Goal: Information Seeking & Learning: Learn about a topic

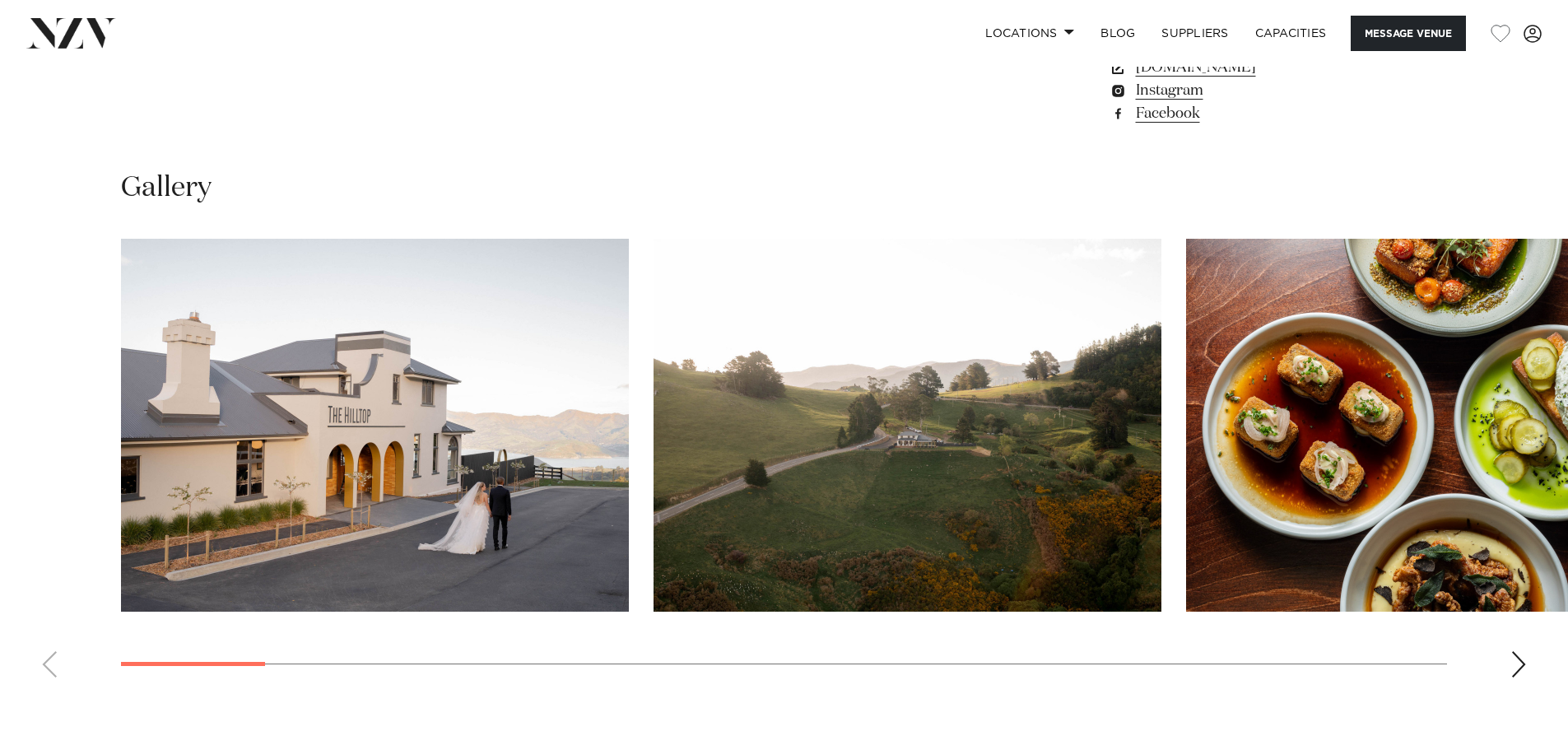
scroll to position [1482, 0]
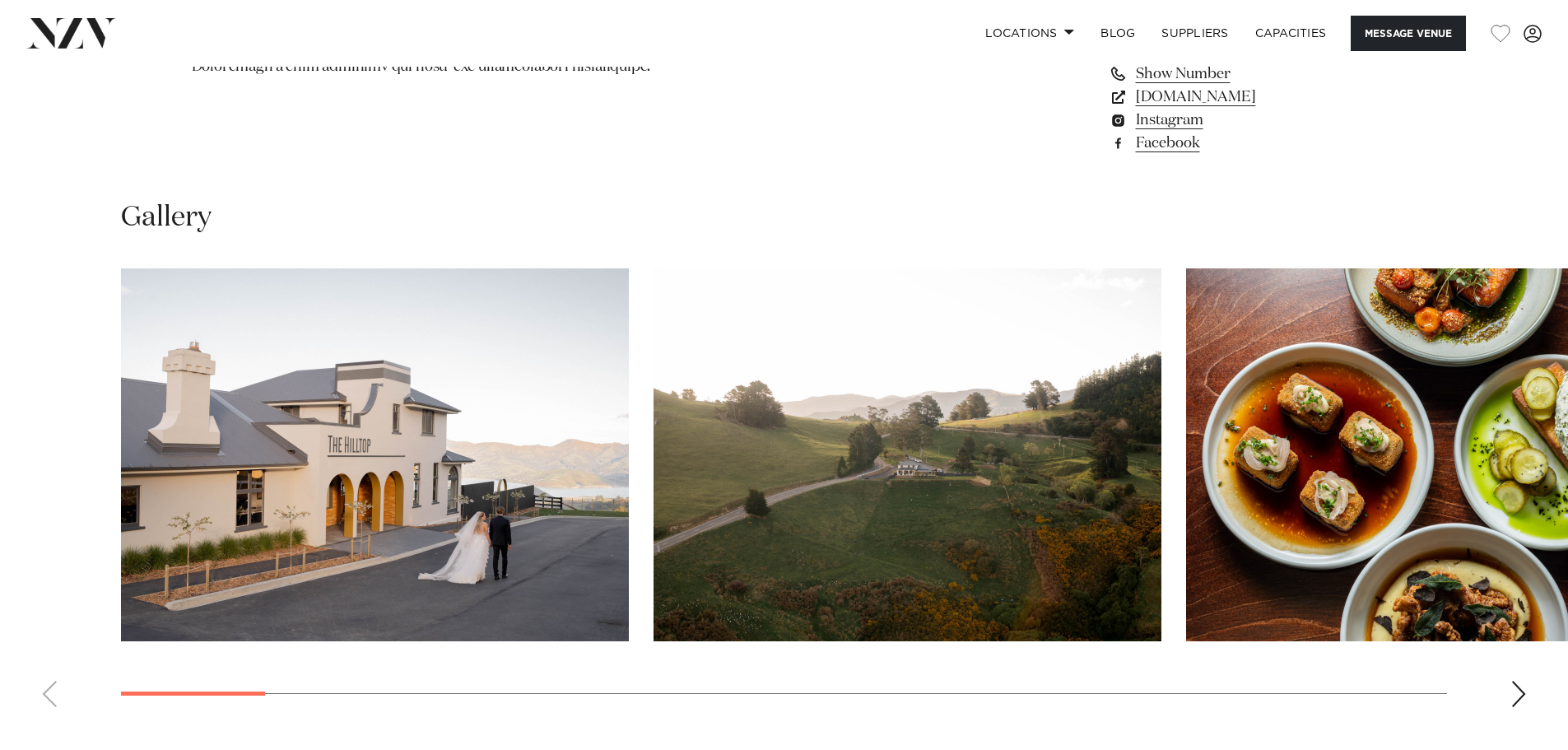
click at [237, 572] on swiper-container at bounding box center [784, 494] width 1568 height 452
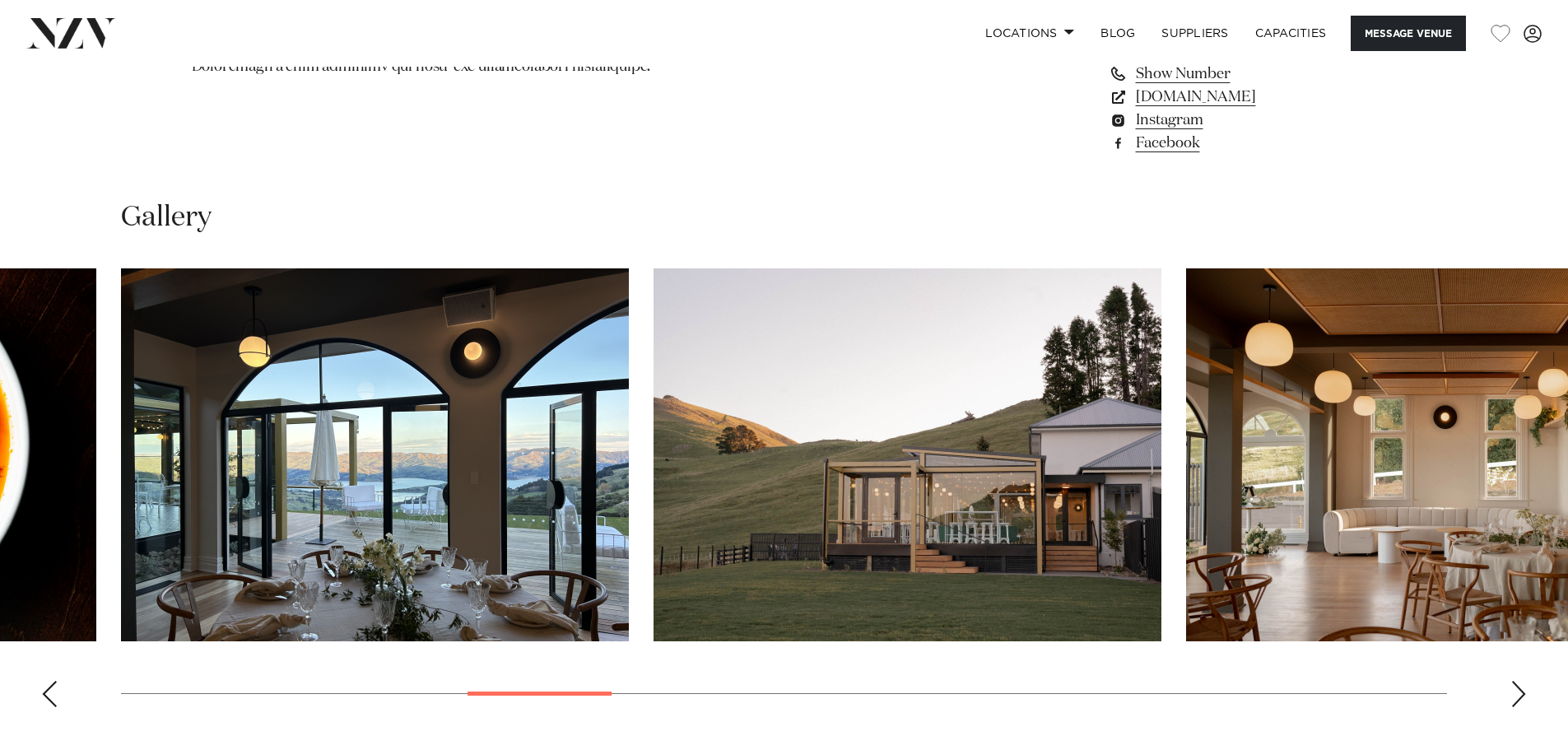
click at [569, 572] on div at bounding box center [540, 694] width 144 height 4
click at [363, 462] on img "7 / 23" at bounding box center [375, 454] width 508 height 373
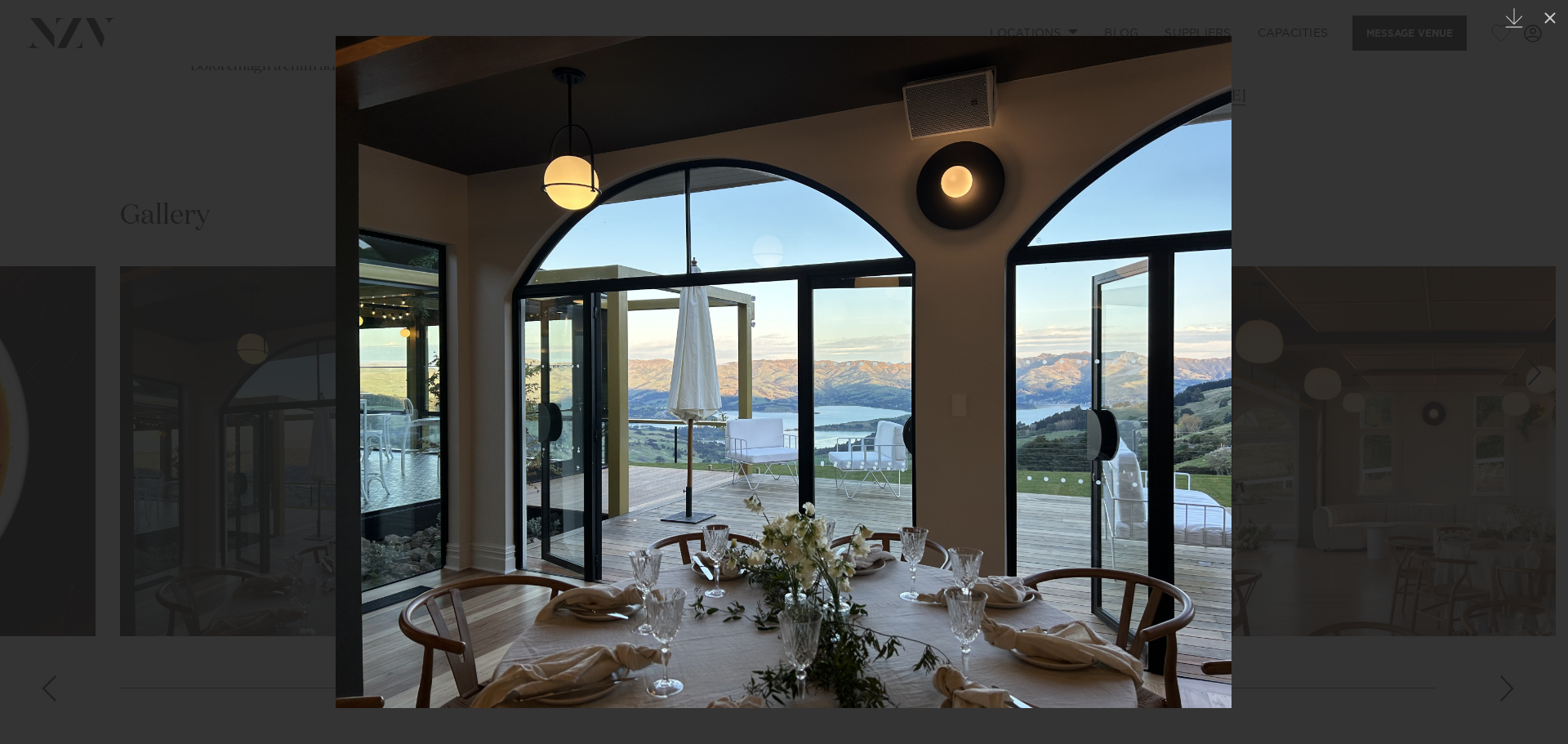
click at [1241, 375] on link at bounding box center [1539, 372] width 57 height 82
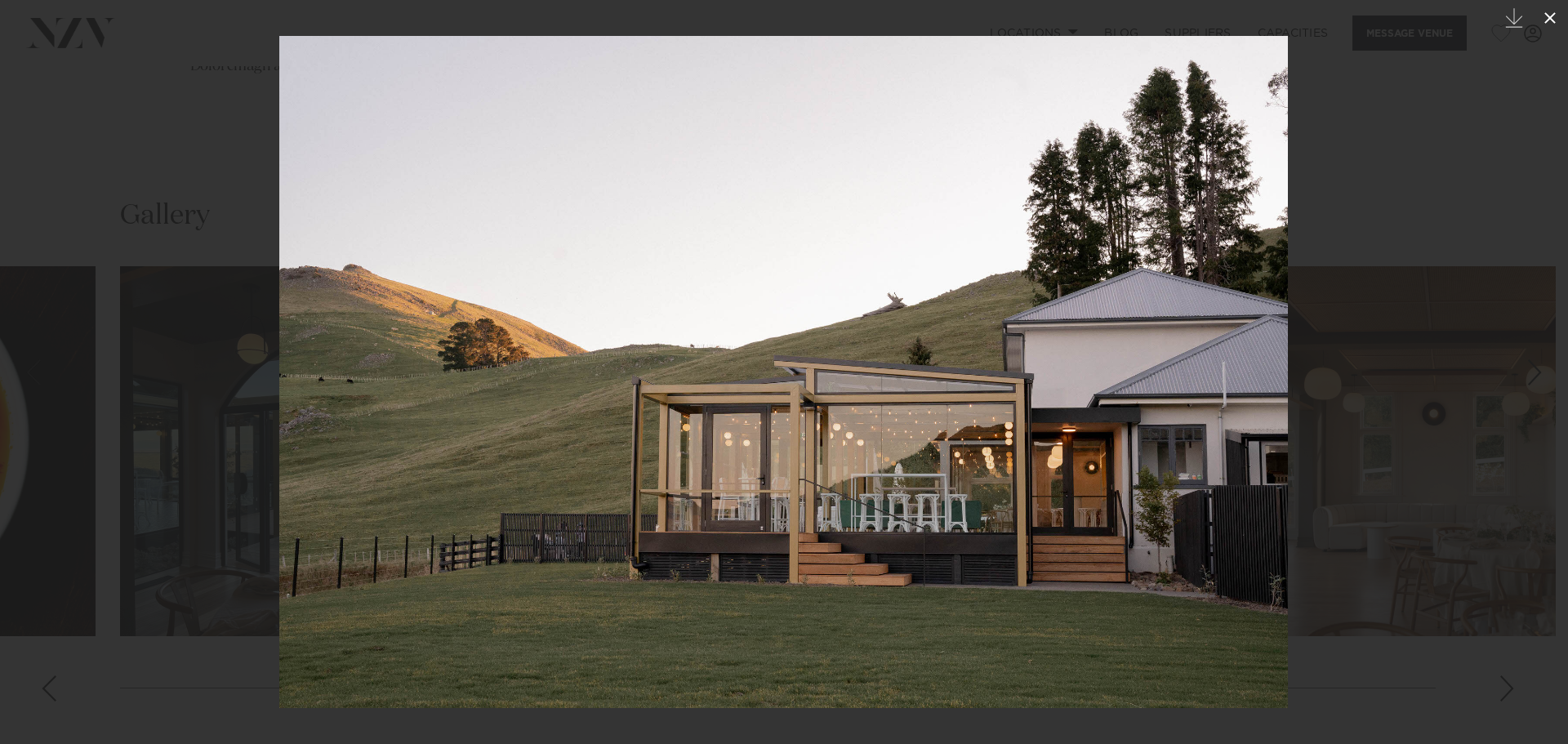
click at [1241, 10] on icon at bounding box center [1550, 18] width 20 height 20
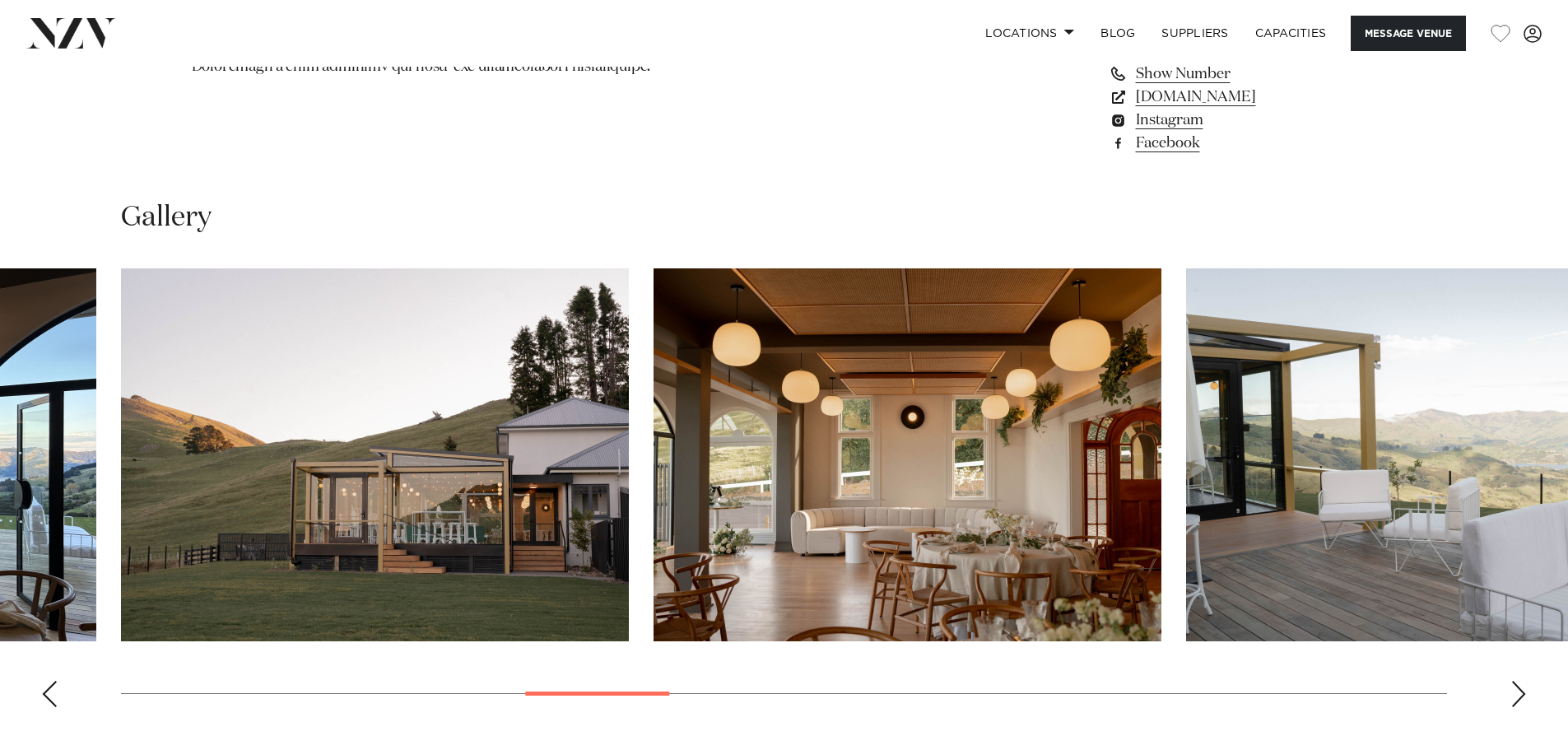
click at [649, 572] on swiper-container at bounding box center [784, 494] width 1568 height 452
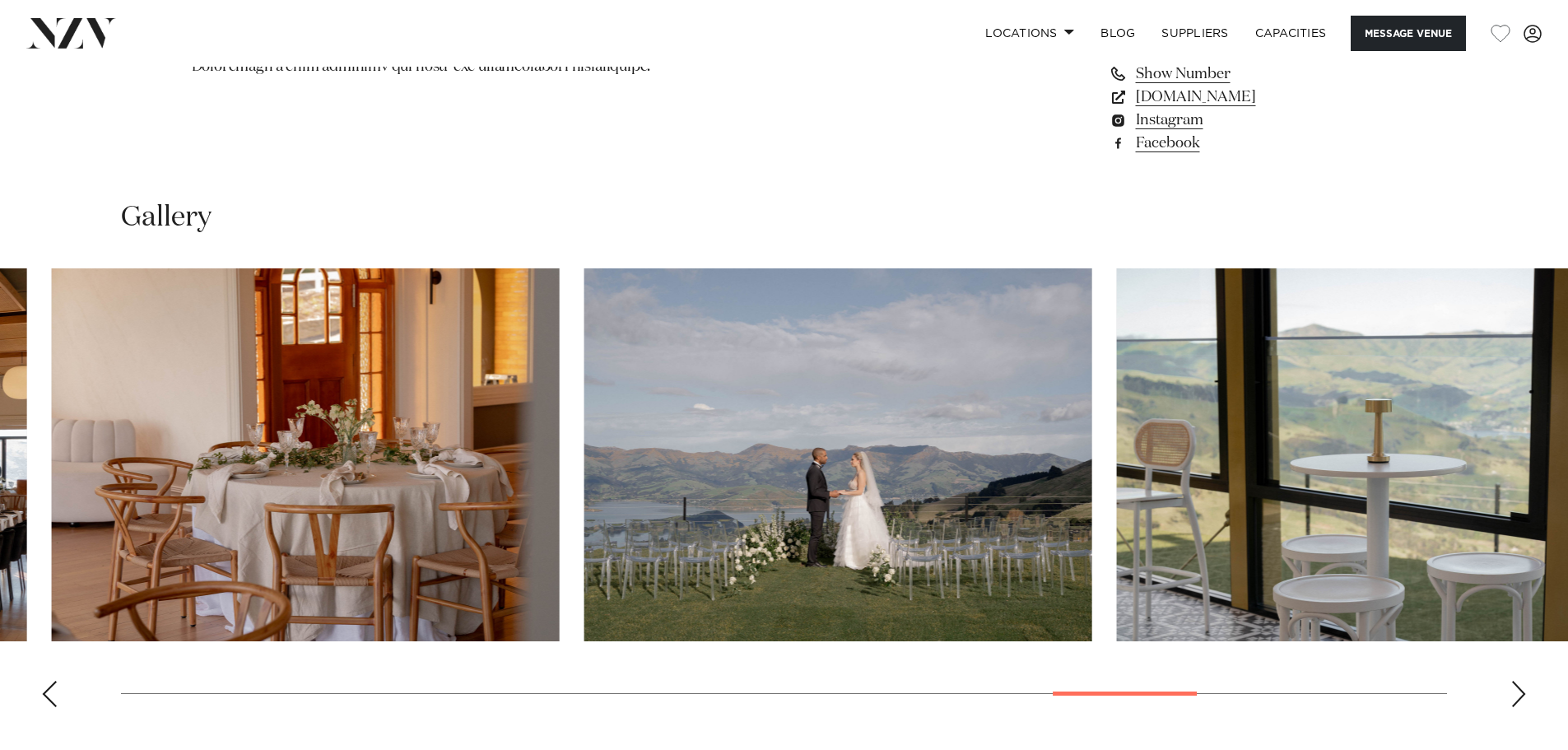
click at [1178, 572] on swiper-container at bounding box center [784, 494] width 1568 height 452
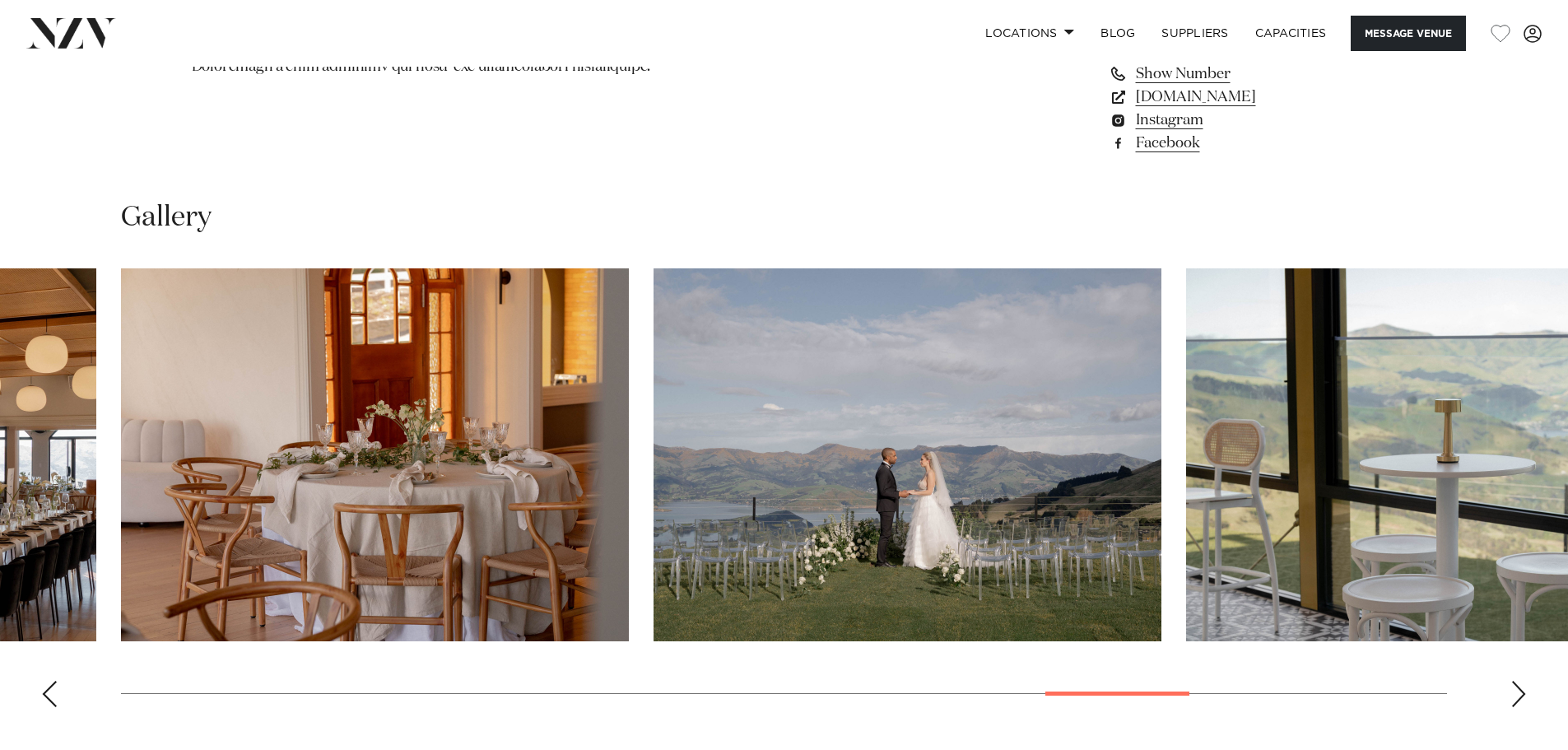
click at [865, 529] on img "18 / 23" at bounding box center [907, 454] width 508 height 373
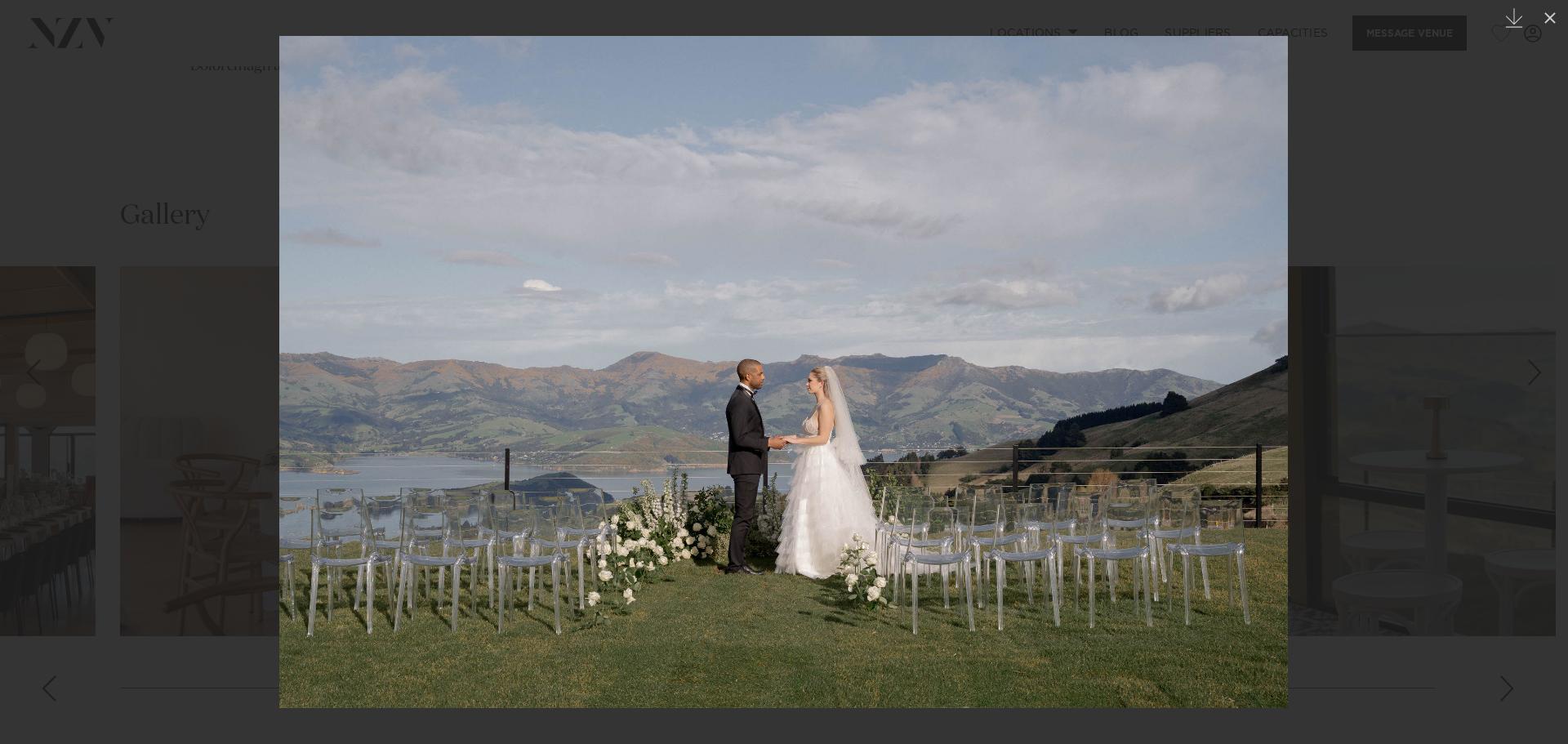
click at [1241, 196] on div at bounding box center [784, 372] width 1568 height 744
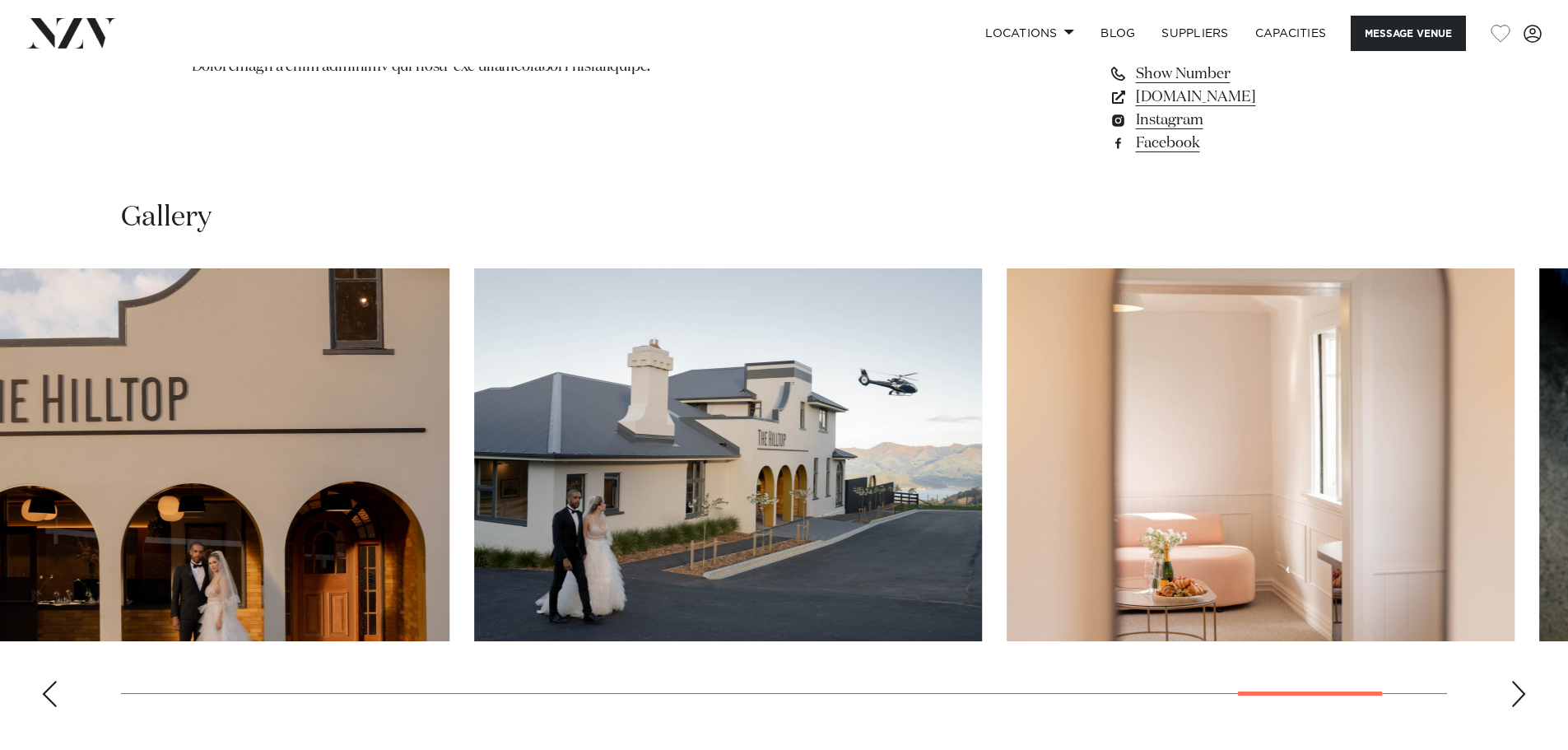
click at [1252, 572] on swiper-container at bounding box center [784, 494] width 1568 height 452
